Goal: Task Accomplishment & Management: Manage account settings

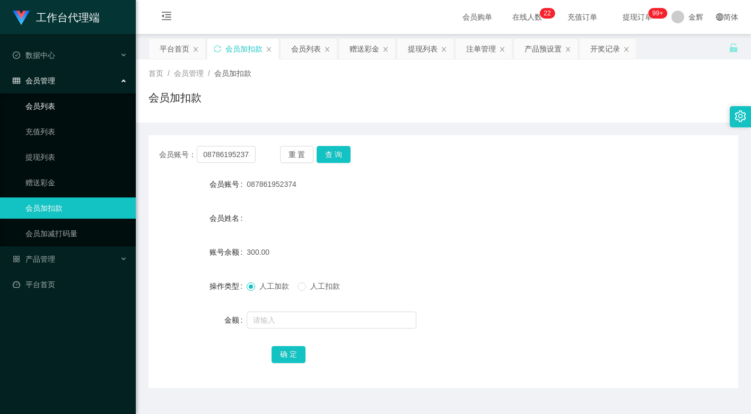
click at [64, 96] on link "会员列表" at bounding box center [76, 105] width 102 height 21
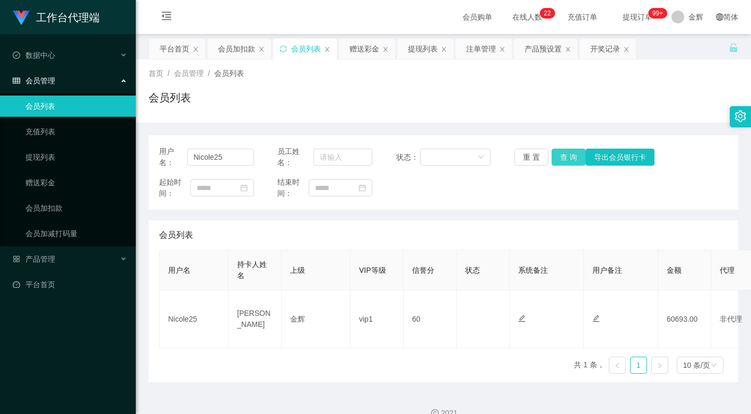
click at [573, 153] on button "查 询" at bounding box center [568, 156] width 34 height 17
click at [530, 156] on button "重 置" at bounding box center [531, 156] width 34 height 17
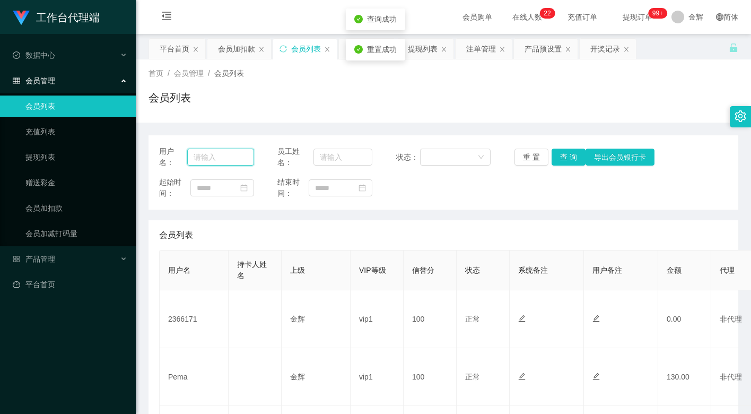
click at [235, 157] on input "text" at bounding box center [220, 156] width 67 height 17
paste input "Nicole25"
type input "Nicole25"
drag, startPoint x: 574, startPoint y: 152, endPoint x: 572, endPoint y: 169, distance: 17.7
click at [574, 152] on button "查 询" at bounding box center [568, 156] width 34 height 17
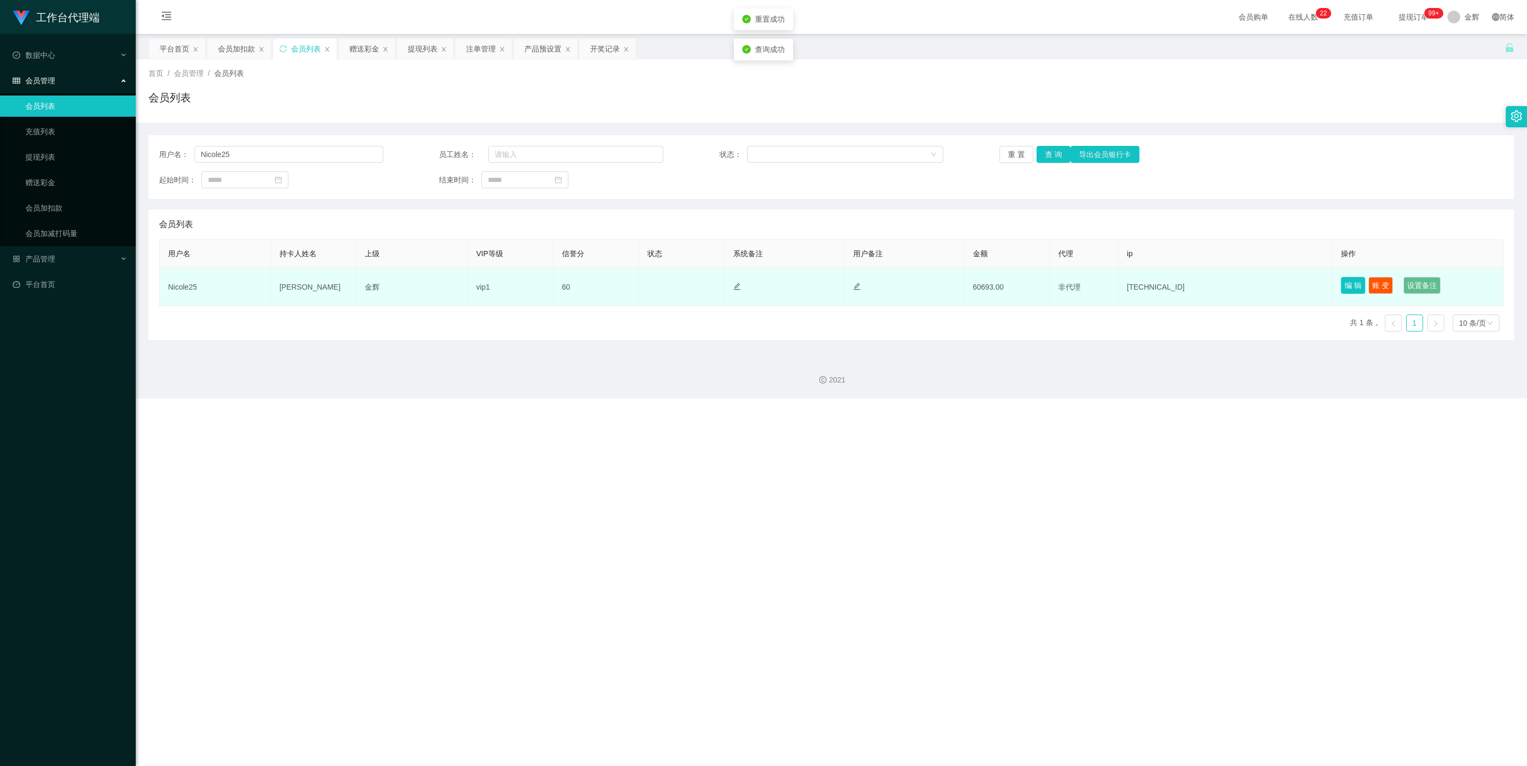
click at [750, 283] on button "编 辑" at bounding box center [1353, 285] width 24 height 17
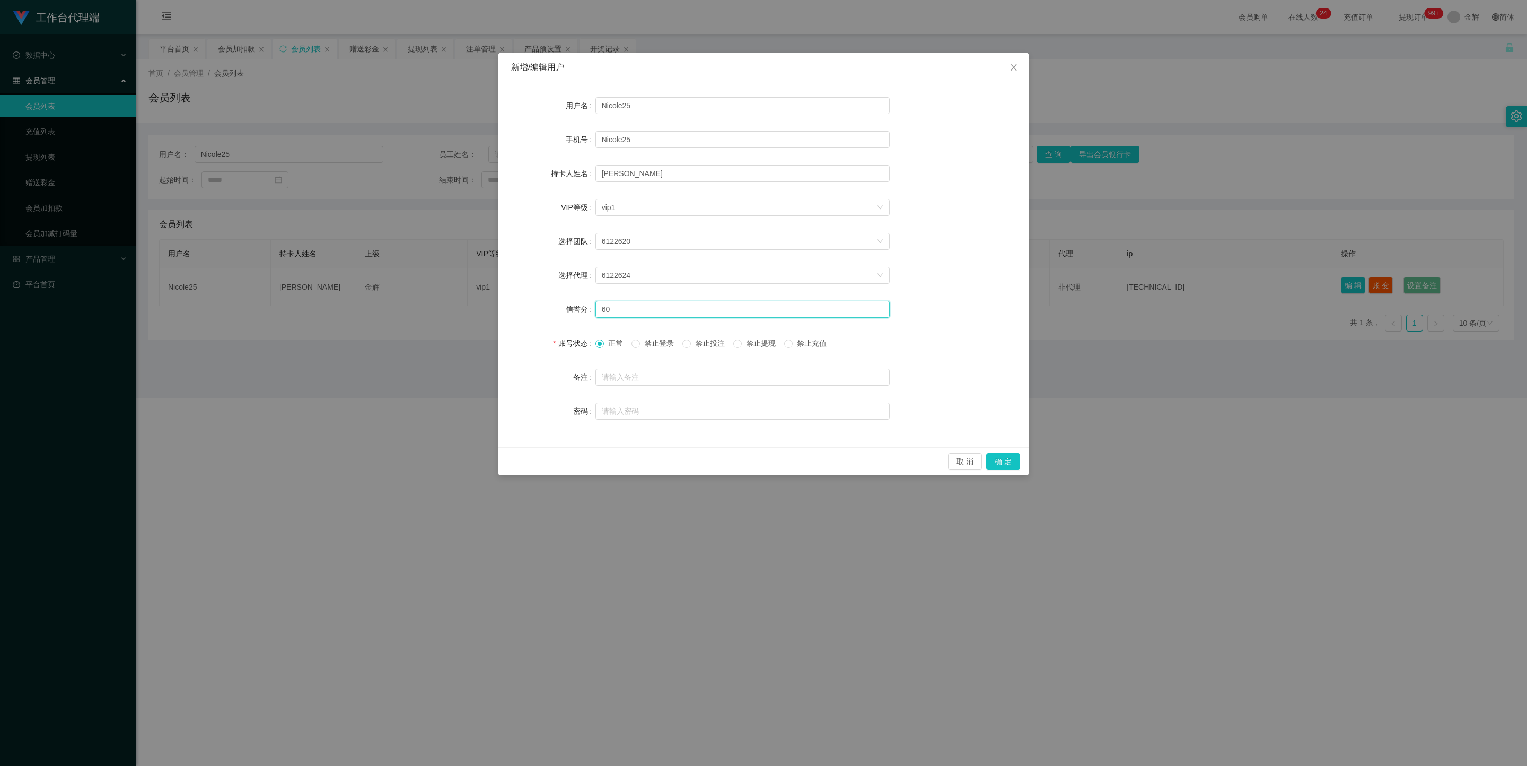
click at [621, 310] on input "60" at bounding box center [742, 309] width 294 height 17
type input "61"
click at [750, 413] on button "确 定" at bounding box center [1003, 461] width 34 height 17
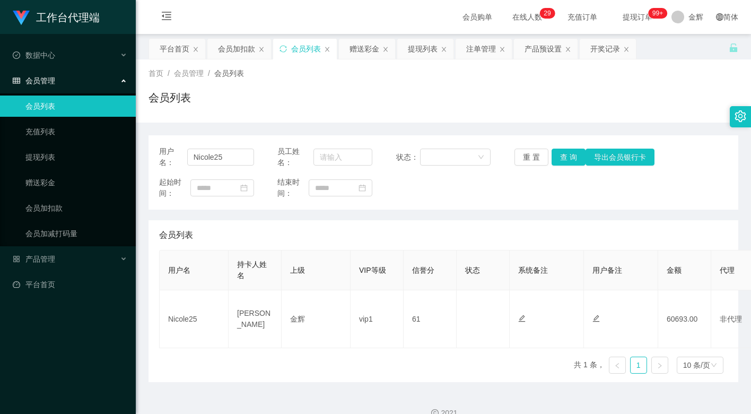
click at [382, 233] on div "会员列表" at bounding box center [443, 235] width 568 height 30
click at [57, 204] on link "会员加扣款" at bounding box center [76, 207] width 102 height 21
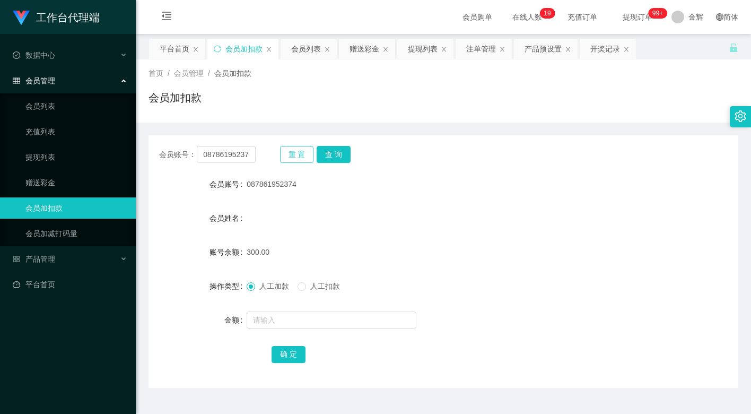
click at [303, 150] on button "重 置" at bounding box center [297, 154] width 34 height 17
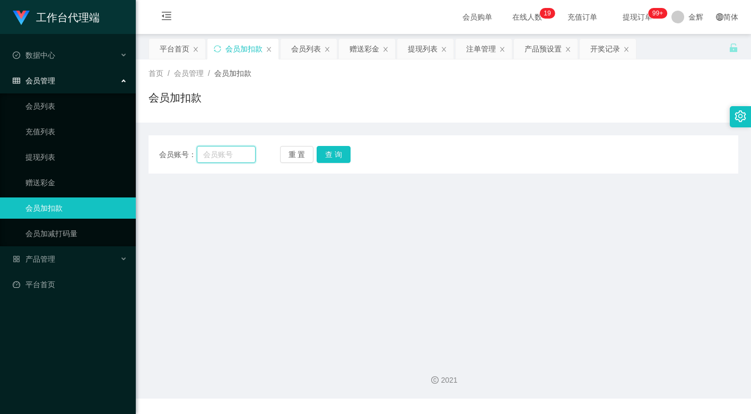
click at [231, 153] on input "text" at bounding box center [226, 154] width 59 height 17
paste input "087861952374"
type input "087861952374"
click at [352, 152] on div "重 置 查 询" at bounding box center [328, 154] width 97 height 17
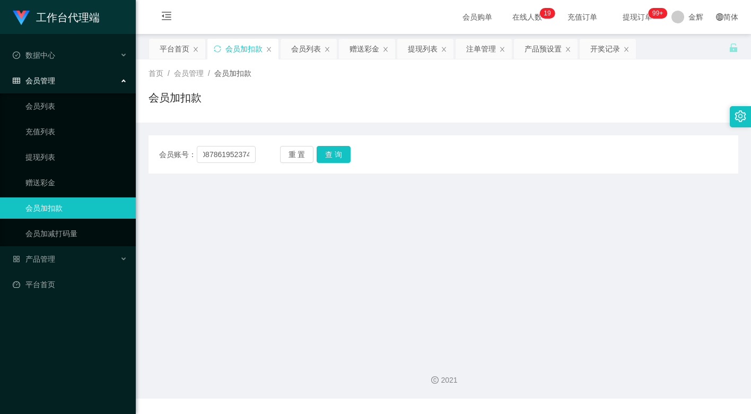
scroll to position [0, 0]
click at [339, 153] on button "查 询" at bounding box center [334, 154] width 34 height 17
click at [306, 153] on button "重 置" at bounding box center [297, 154] width 34 height 17
click at [240, 154] on input "text" at bounding box center [226, 154] width 59 height 17
paste input "087861952374"
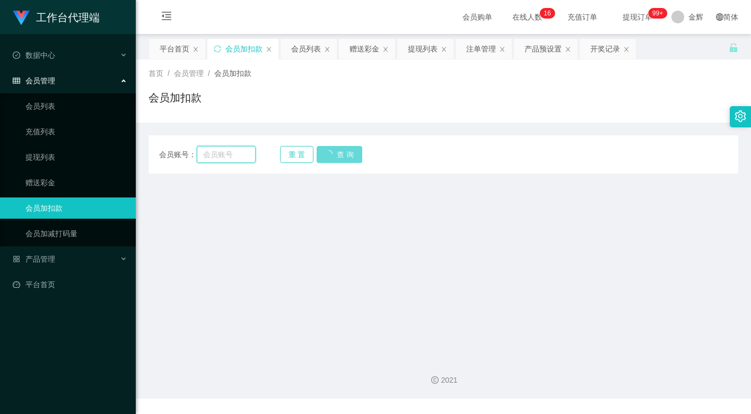
type input "087861952374"
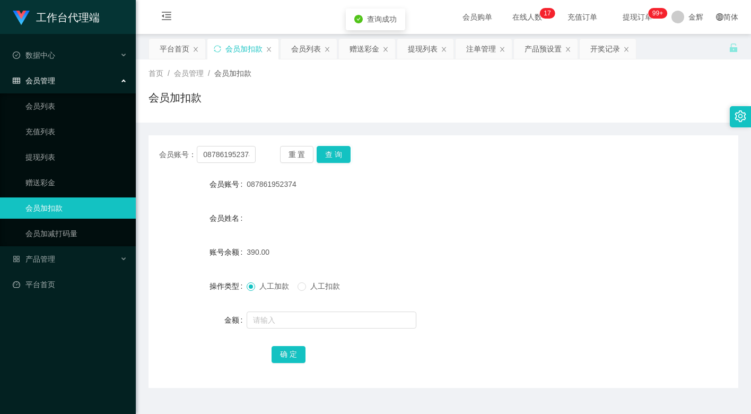
click at [315, 282] on span "人工扣款" at bounding box center [325, 286] width 38 height 8
click at [304, 322] on input "text" at bounding box center [332, 319] width 170 height 17
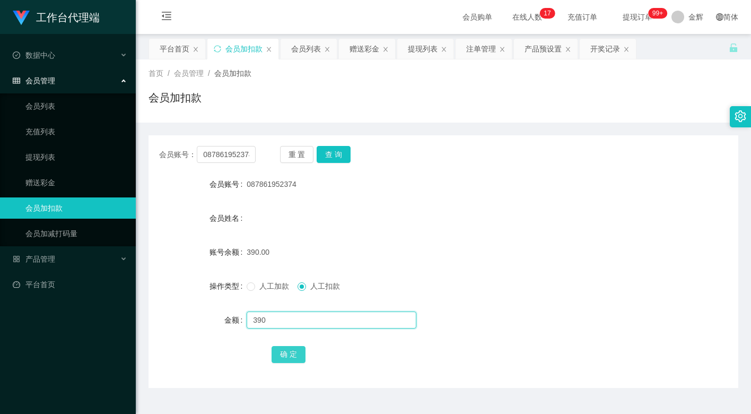
type input "390"
drag, startPoint x: 293, startPoint y: 352, endPoint x: 411, endPoint y: 253, distance: 153.2
click at [293, 352] on button "确 定" at bounding box center [288, 354] width 34 height 17
click at [468, 209] on div "会员姓名" at bounding box center [443, 217] width 590 height 21
click at [333, 232] on form "会员账号 087861952374 会员姓名 账号余额 0.00 操作类型 人工加款 人工扣款 金额 确 定" at bounding box center [443, 268] width 590 height 191
